Goal: Transaction & Acquisition: Purchase product/service

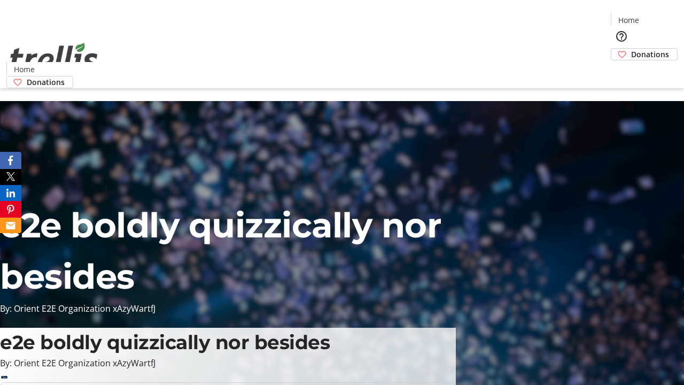
click at [631, 49] on span "Donations" at bounding box center [650, 54] width 38 height 11
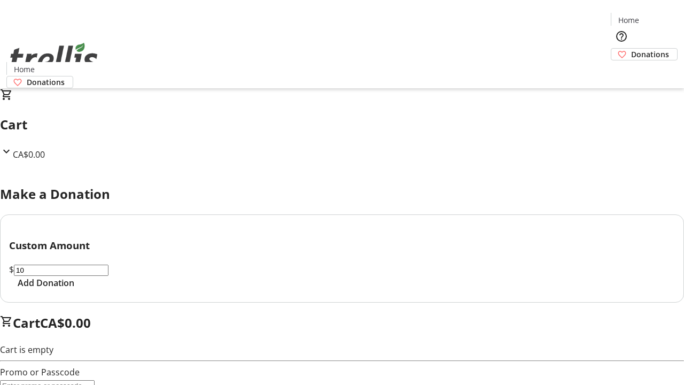
click at [74, 289] on span "Add Donation" at bounding box center [46, 282] width 57 height 13
